Goal: Ask a question: Seek information or help from site administrators or community

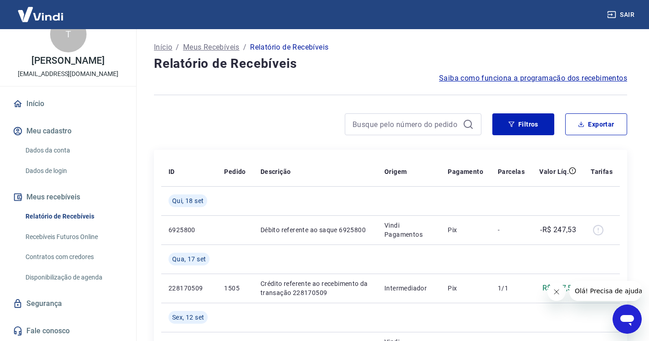
scroll to position [30, 0]
click at [76, 233] on link "Recebíveis Futuros Online" at bounding box center [73, 237] width 103 height 19
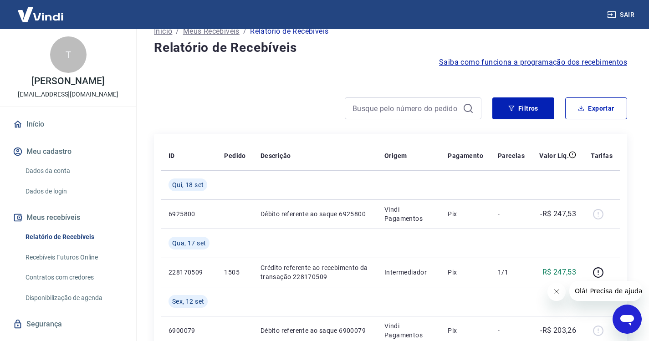
scroll to position [0, 0]
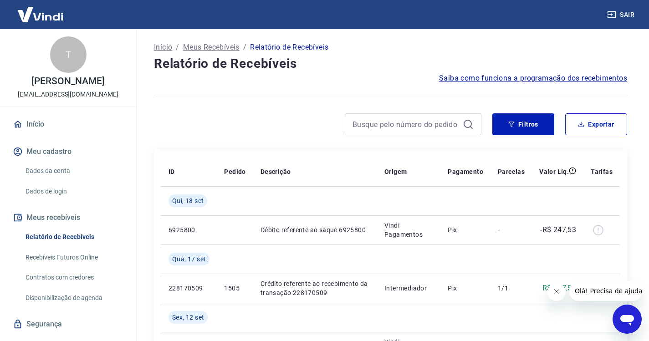
click at [35, 132] on link "Início" at bounding box center [68, 124] width 114 height 20
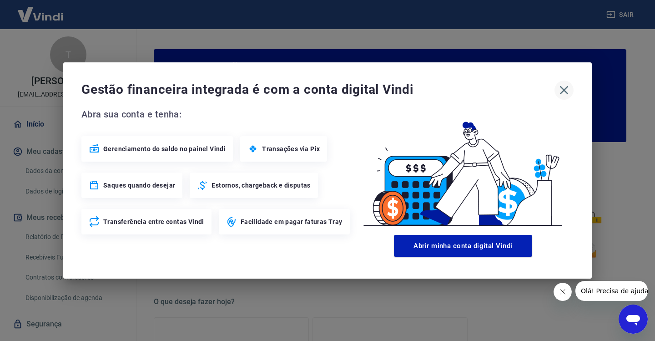
click at [566, 89] on icon "button" at bounding box center [564, 90] width 9 height 9
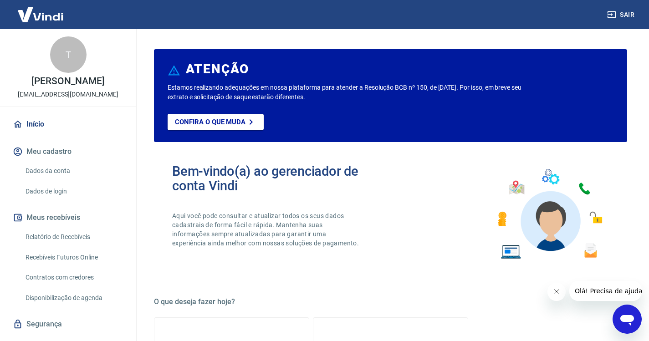
click at [63, 245] on link "Relatório de Recebíveis" at bounding box center [73, 237] width 103 height 19
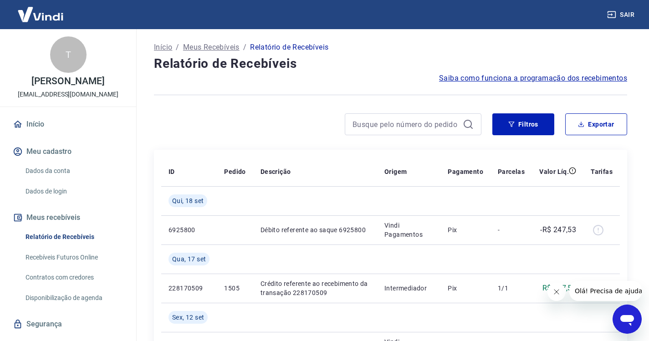
click at [76, 265] on link "Recebíveis Futuros Online" at bounding box center [73, 257] width 103 height 19
click at [56, 199] on link "Dados de login" at bounding box center [73, 191] width 103 height 19
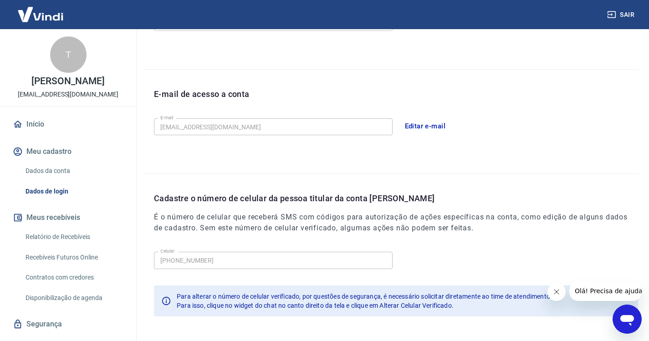
scroll to position [242, 0]
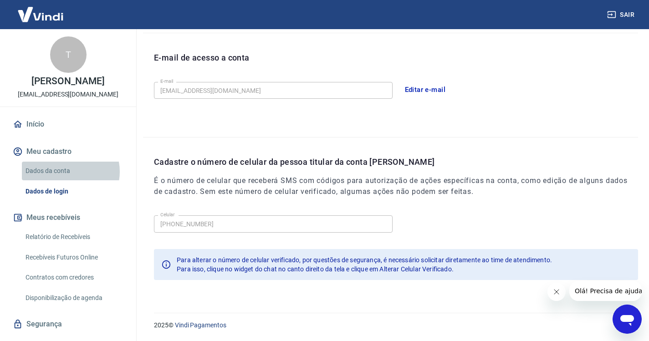
click at [66, 180] on link "Dados da conta" at bounding box center [73, 171] width 103 height 19
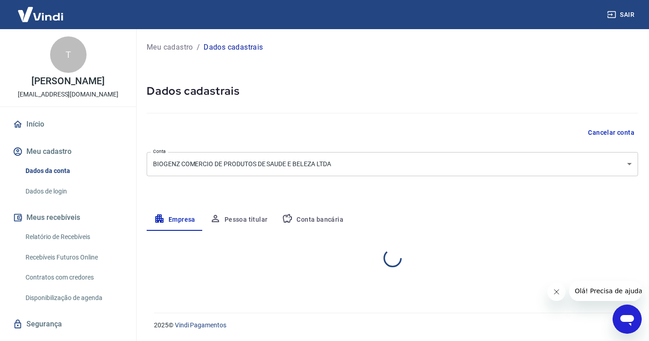
select select "SP"
select select "business"
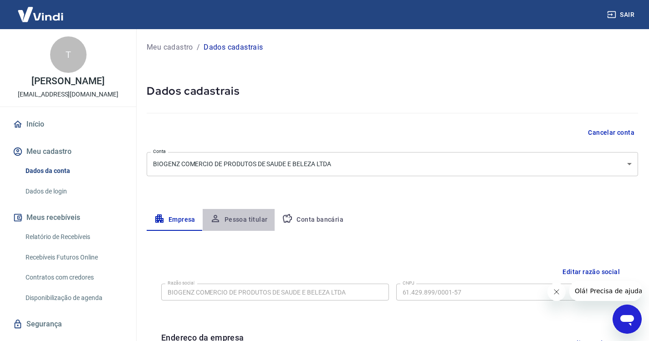
click at [245, 221] on button "Pessoa titular" at bounding box center [239, 220] width 72 height 22
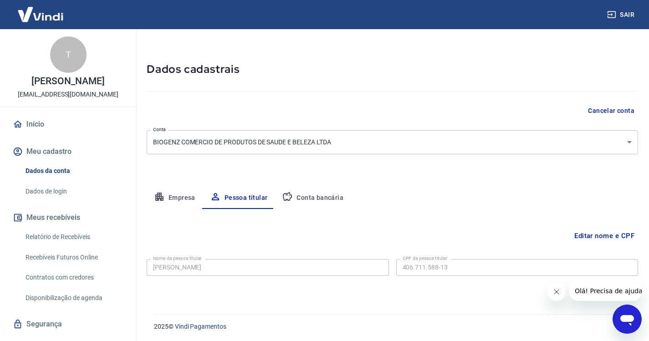
scroll to position [23, 0]
click at [316, 196] on button "Conta bancária" at bounding box center [312, 197] width 76 height 22
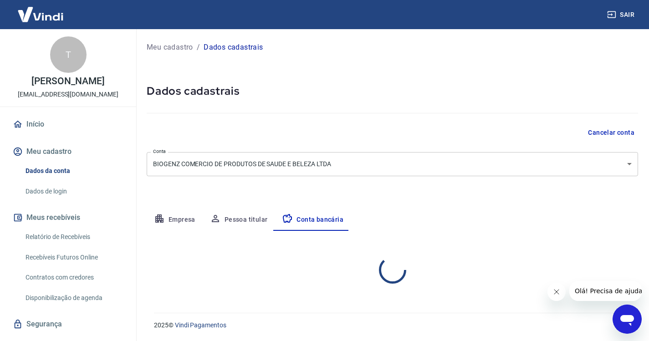
scroll to position [0, 0]
select select "1"
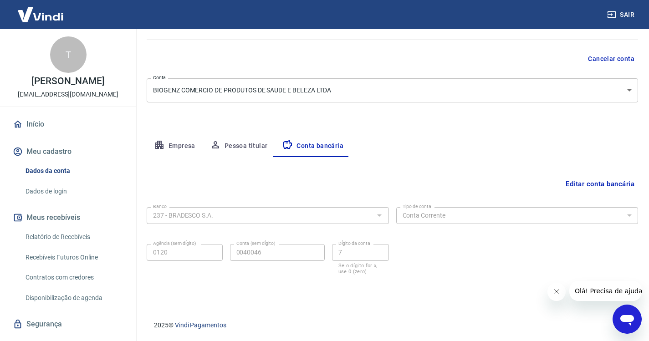
scroll to position [30, 0]
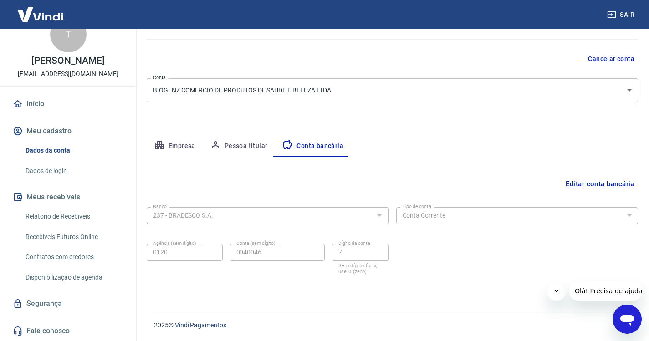
click at [73, 274] on link "Disponibilização de agenda" at bounding box center [73, 277] width 103 height 19
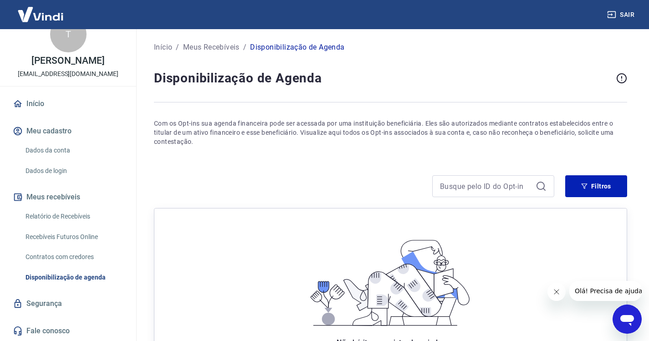
click at [76, 250] on link "Contratos com credores" at bounding box center [73, 257] width 103 height 19
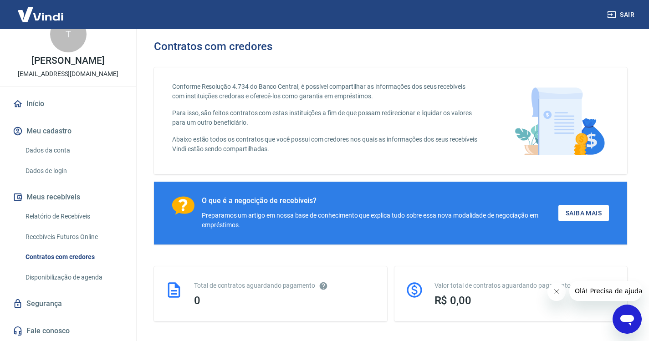
click at [74, 243] on link "Recebíveis Futuros Online" at bounding box center [73, 237] width 103 height 19
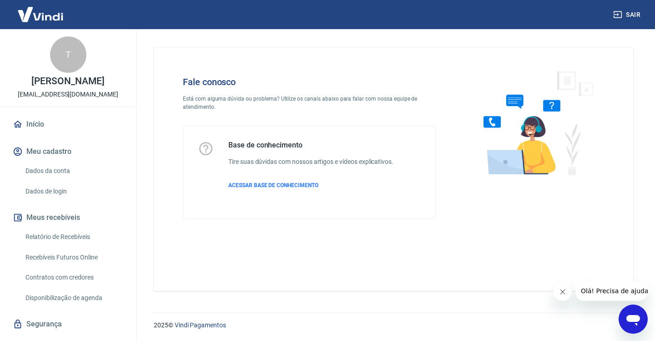
click at [608, 290] on span "Olá! Precisa de ajuda?" at bounding box center [616, 290] width 71 height 7
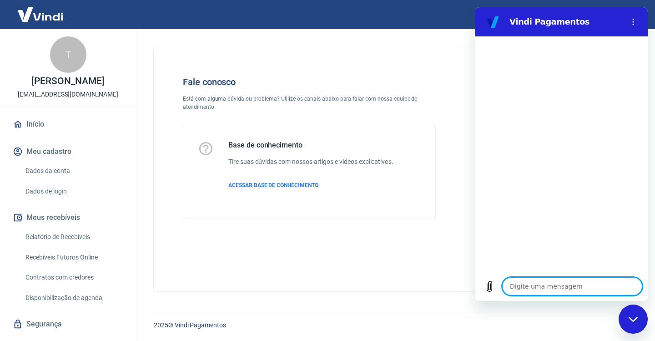
type textarea "A"
type textarea "x"
type textarea "AN"
type textarea "x"
type textarea "ANT"
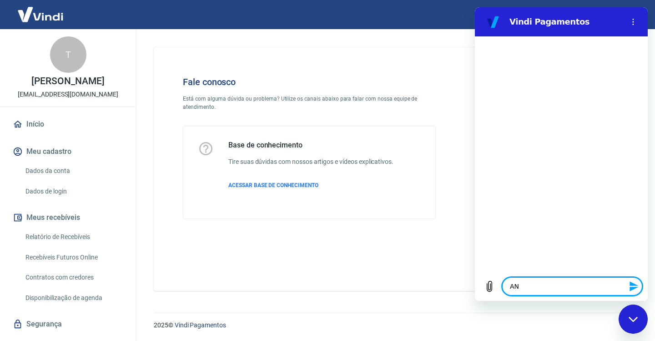
type textarea "x"
type textarea "ANTE"
type textarea "x"
type textarea "ANTEC"
type textarea "x"
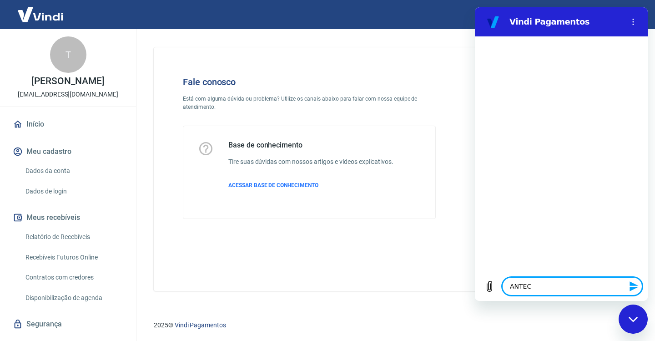
type textarea "ANTECI"
type textarea "x"
type textarea "ANTECIP"
type textarea "x"
type textarea "ANTECIPA"
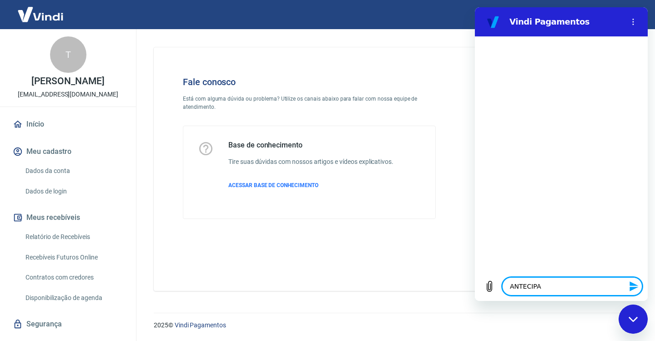
type textarea "x"
type textarea "ANTECIPAÇ"
type textarea "x"
type textarea "ANTECIPAÇÃ"
type textarea "x"
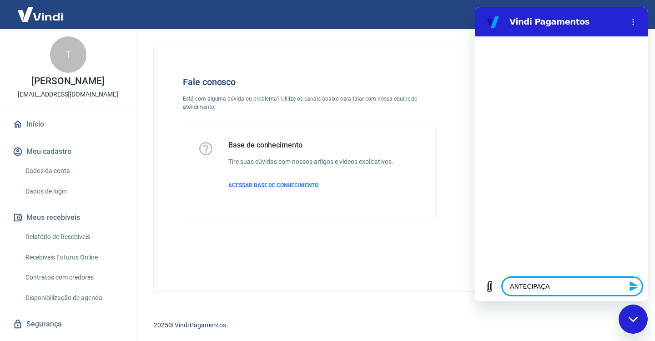
type textarea "ANTECIPAÇÃO"
type textarea "x"
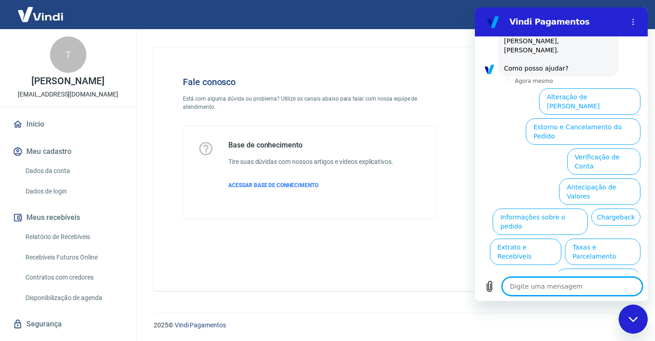
scroll to position [56, 0]
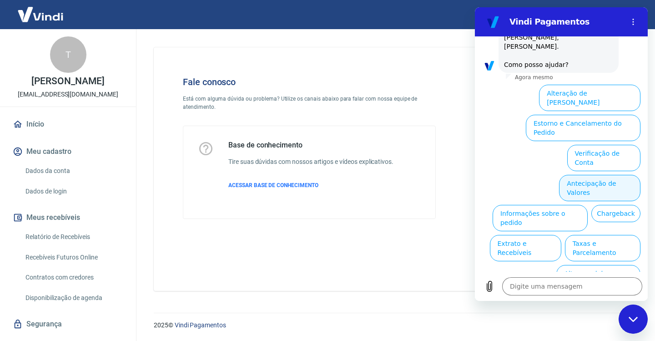
click at [571, 175] on button "Antecipação de Valores" at bounding box center [599, 188] width 81 height 26
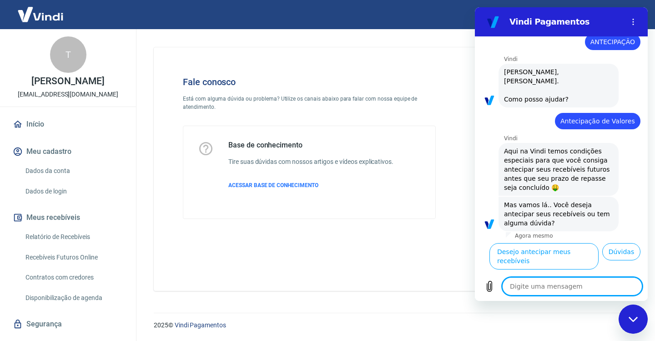
scroll to position [33, 0]
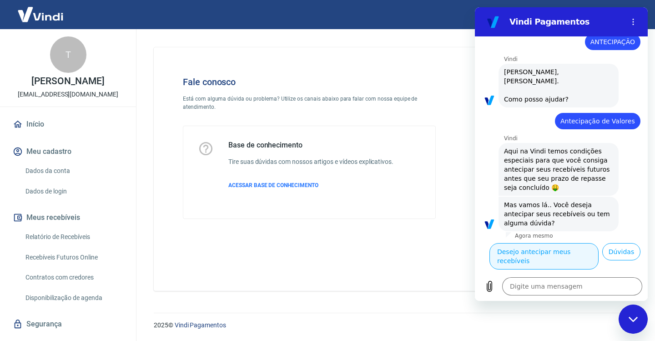
click at [565, 243] on button "Desejo antecipar meus recebíveis" at bounding box center [544, 256] width 109 height 26
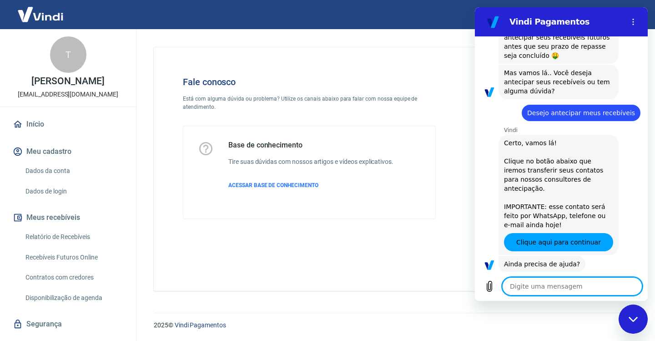
scroll to position [176, 0]
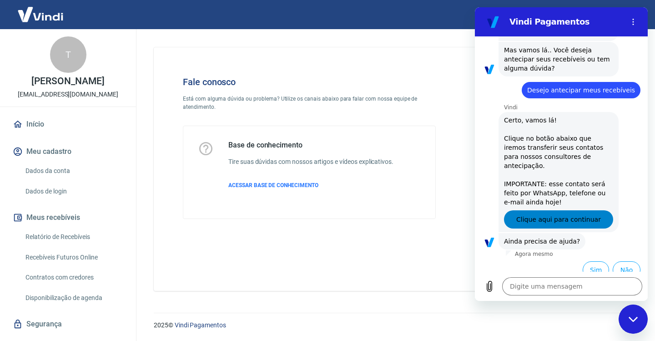
click at [555, 214] on span "Clique aqui para continuar" at bounding box center [559, 219] width 85 height 11
click at [637, 316] on icon "Fechar janela de mensagens" at bounding box center [634, 319] width 10 height 6
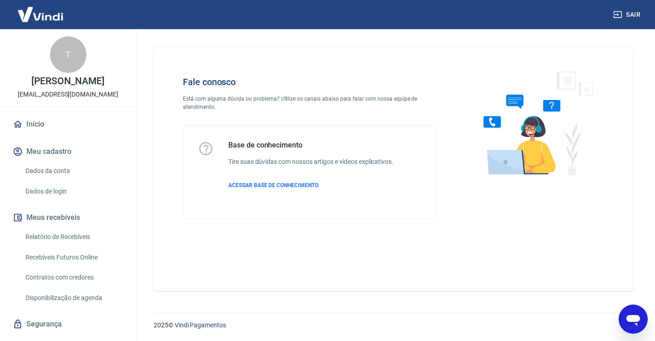
click at [627, 308] on div "Abrir janela de mensagens" at bounding box center [633, 318] width 27 height 27
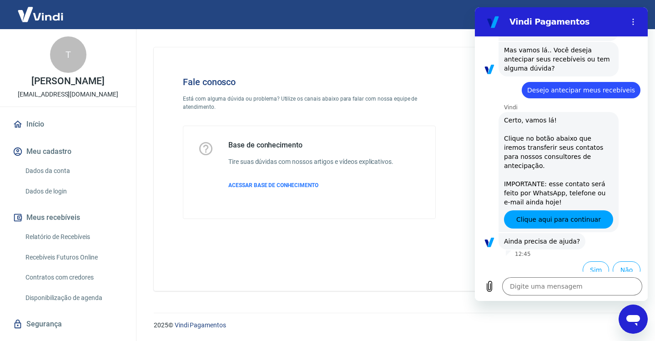
scroll to position [0, 0]
drag, startPoint x: 619, startPoint y: 260, endPoint x: 610, endPoint y: 191, distance: 69.3
click at [610, 191] on div "12:44 diz: ANTECIPAÇÃO Enviado · 12:44 Vindi Vindi diz: Olá, Tatiane gomes dos …" at bounding box center [561, 153] width 173 height 235
click at [620, 261] on button "Não" at bounding box center [627, 269] width 28 height 17
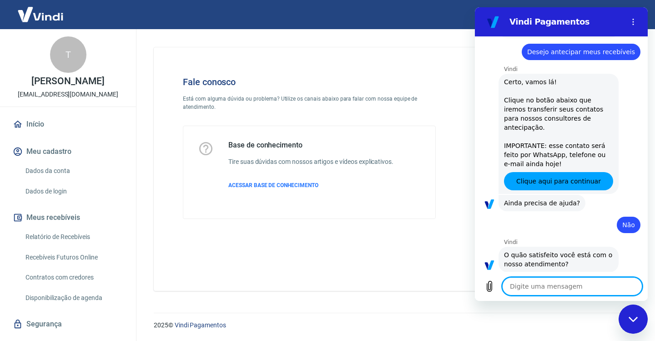
scroll to position [258, 0]
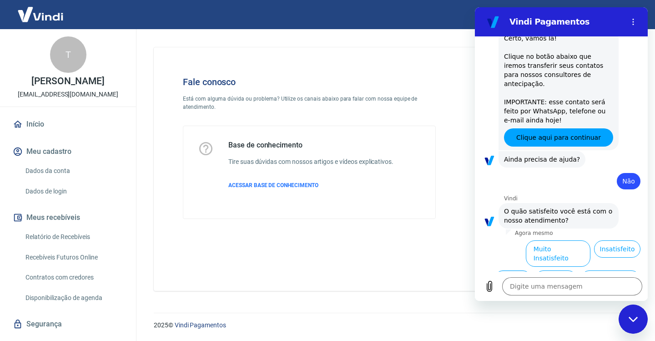
click at [512, 270] on button "Normal" at bounding box center [513, 278] width 37 height 17
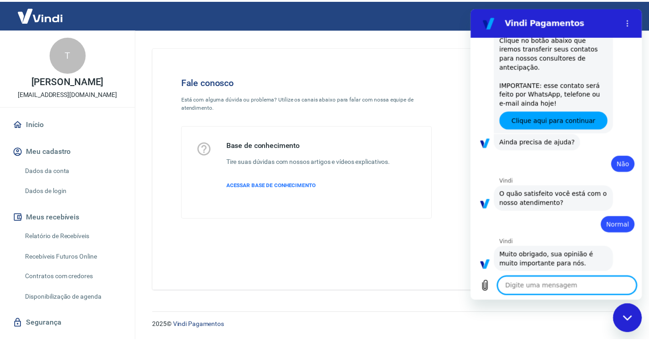
scroll to position [277, 0]
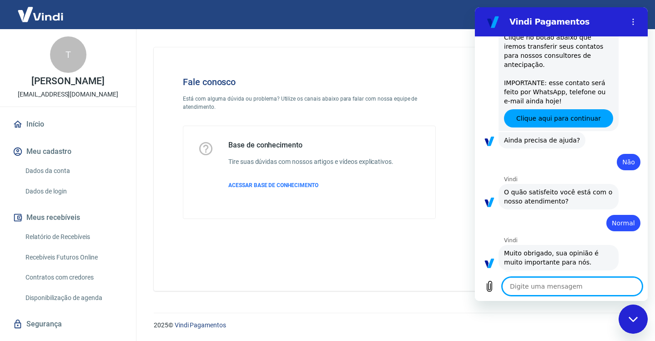
click at [630, 314] on div "Fechar janela de mensagens" at bounding box center [633, 318] width 27 height 27
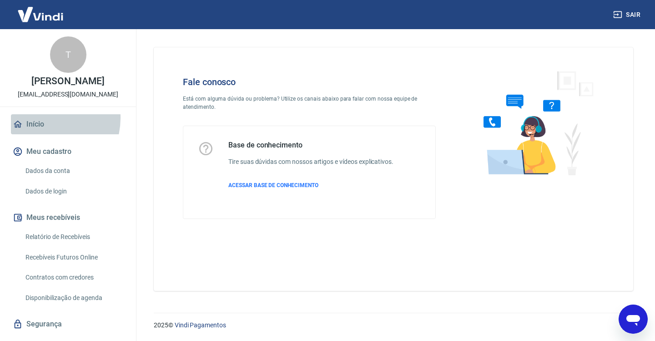
click at [42, 127] on link "Início" at bounding box center [68, 124] width 114 height 20
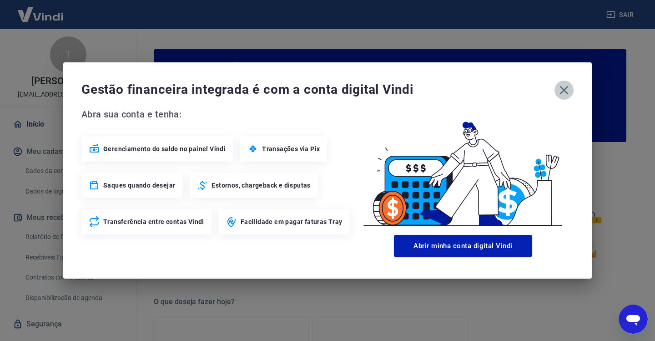
click at [568, 89] on icon "button" at bounding box center [564, 90] width 15 height 15
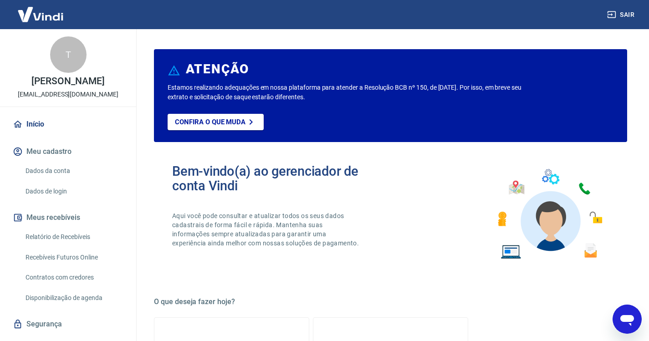
type textarea "x"
